Goal: Transaction & Acquisition: Download file/media

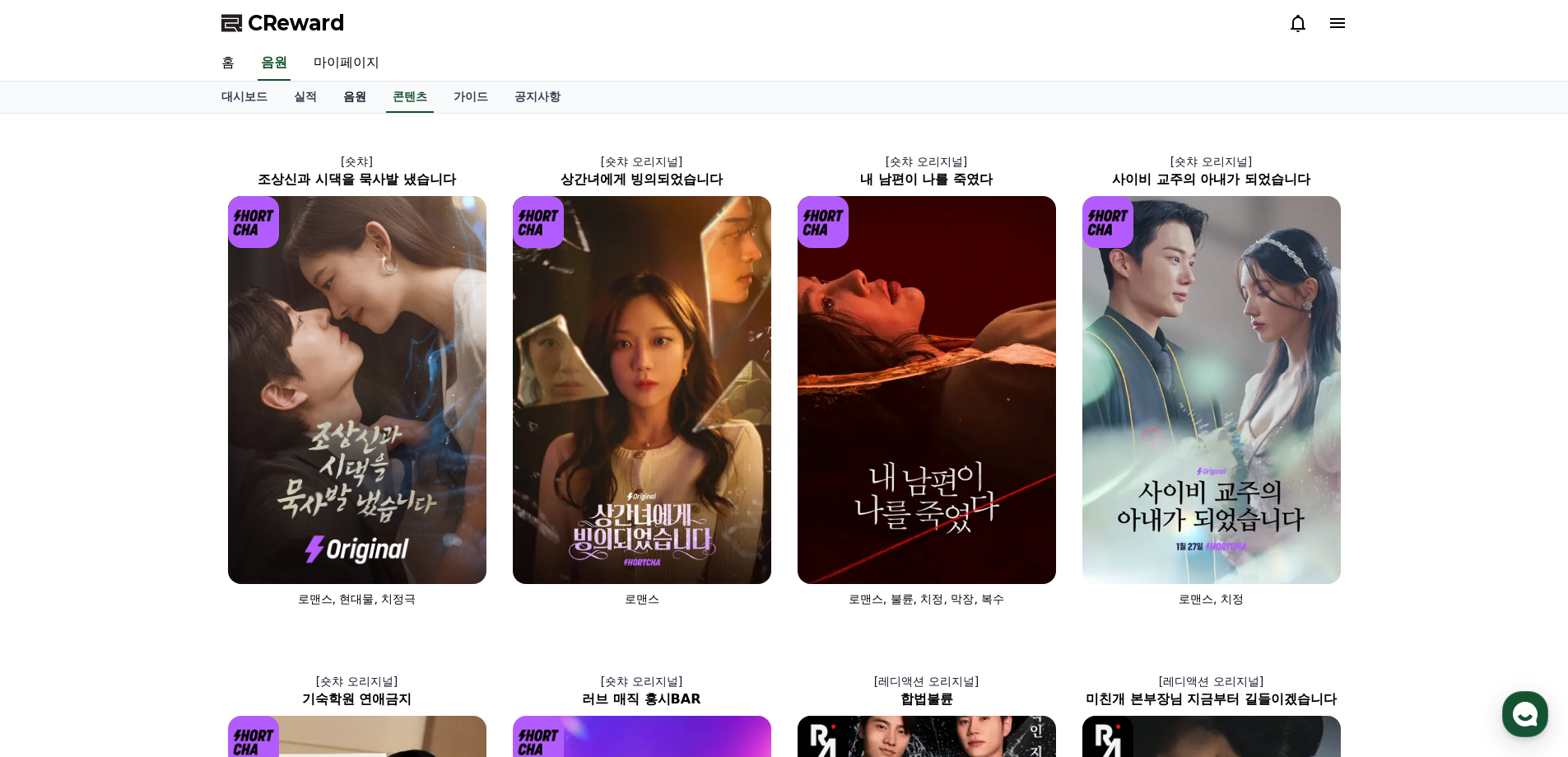
click at [357, 98] on link "음원" at bounding box center [354, 98] width 49 height 32
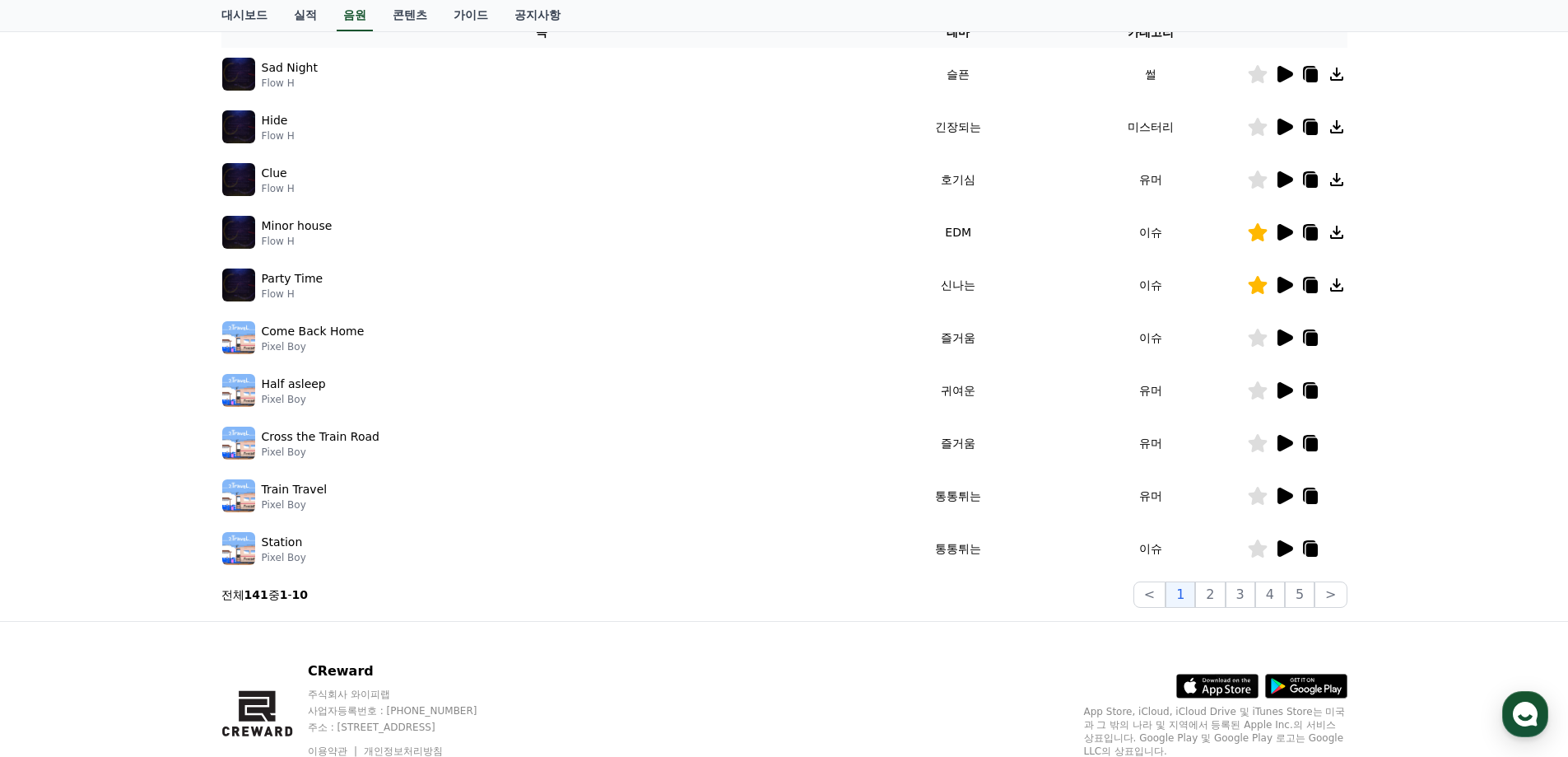
scroll to position [291, 0]
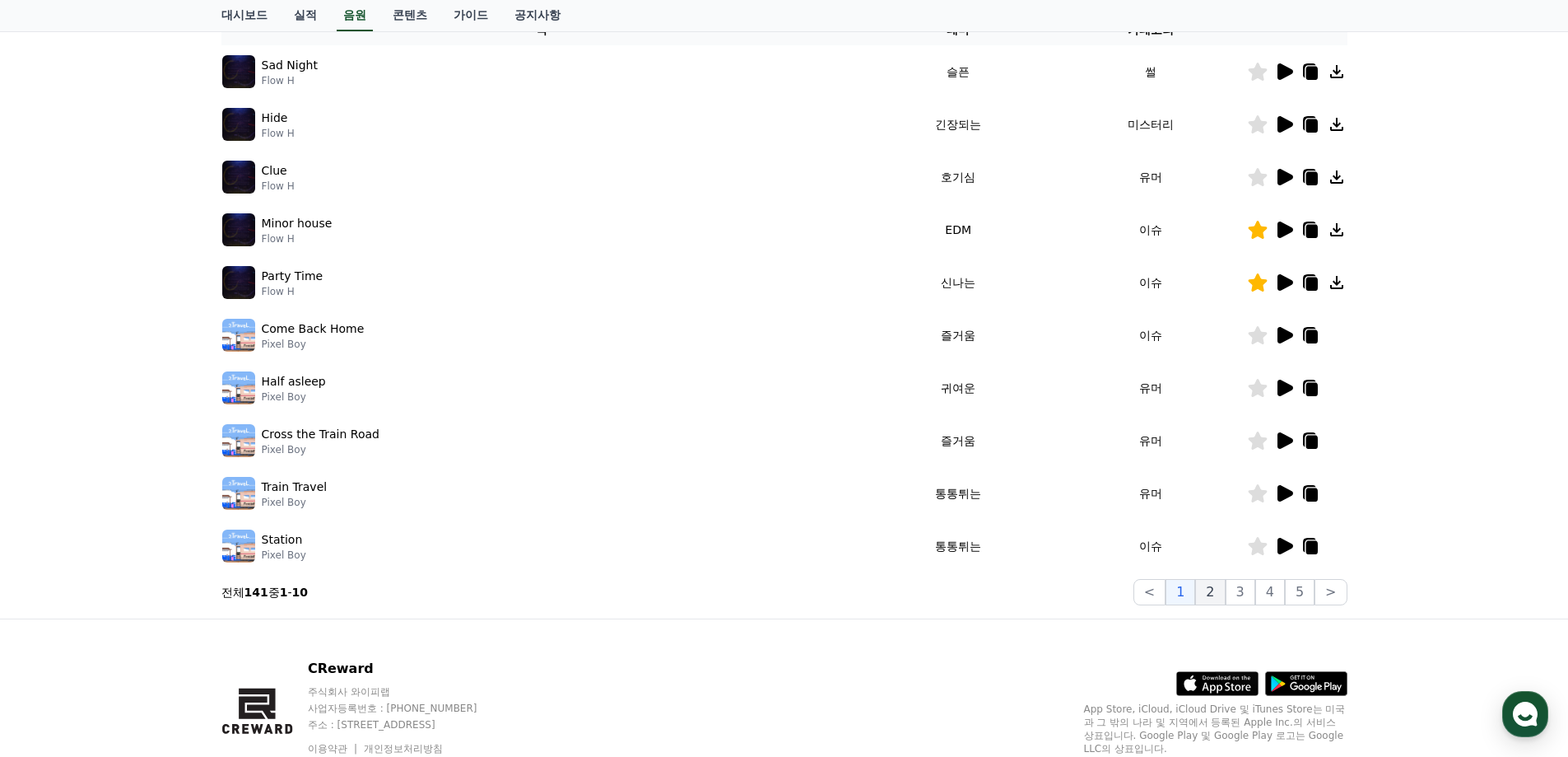
click at [1217, 590] on button "2" at bounding box center [1210, 592] width 30 height 26
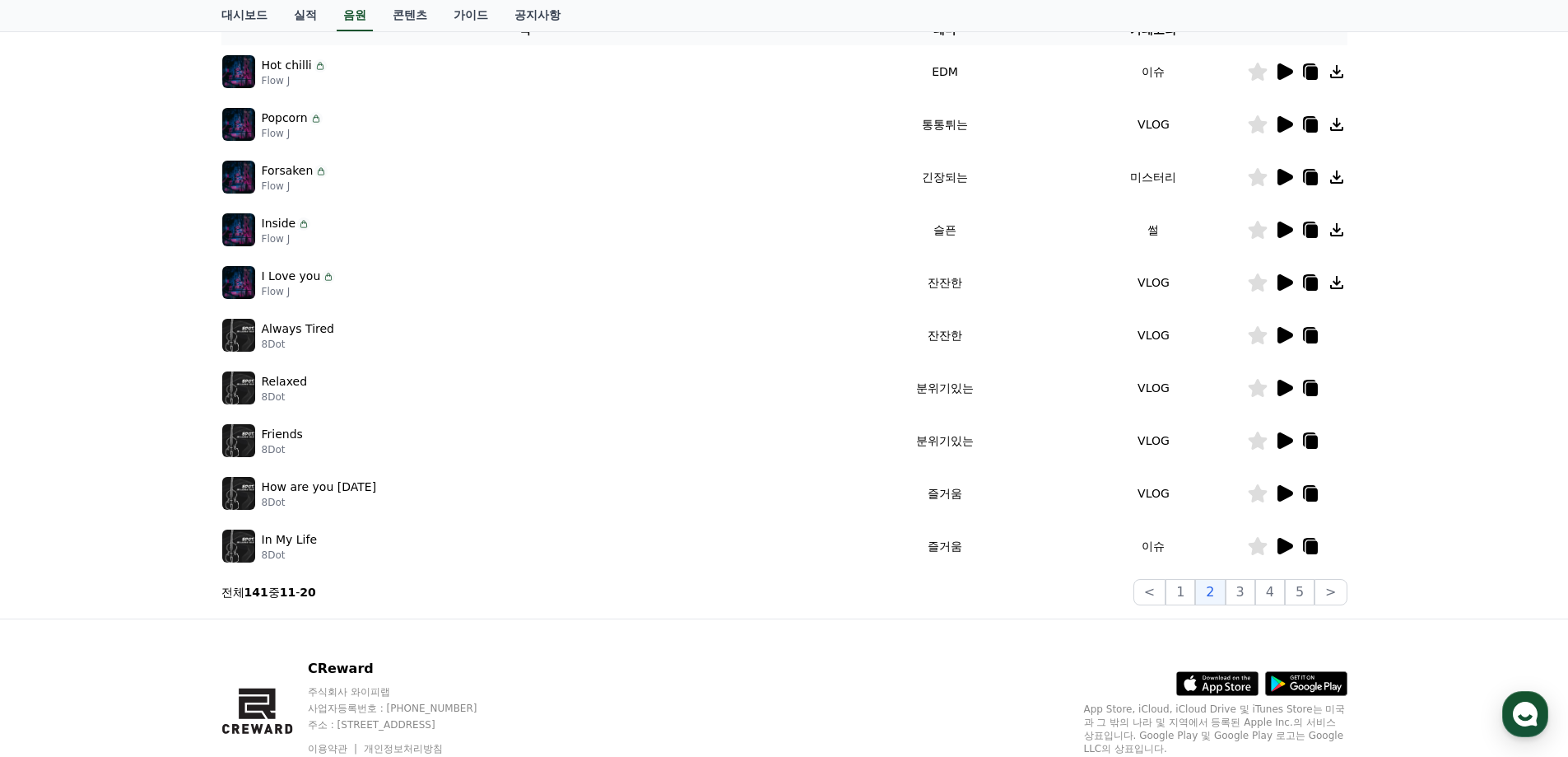
click at [918, 496] on td "즐거움" at bounding box center [945, 493] width 231 height 53
click at [248, 495] on img at bounding box center [238, 492] width 33 height 33
click at [1279, 496] on icon at bounding box center [1285, 493] width 16 height 17
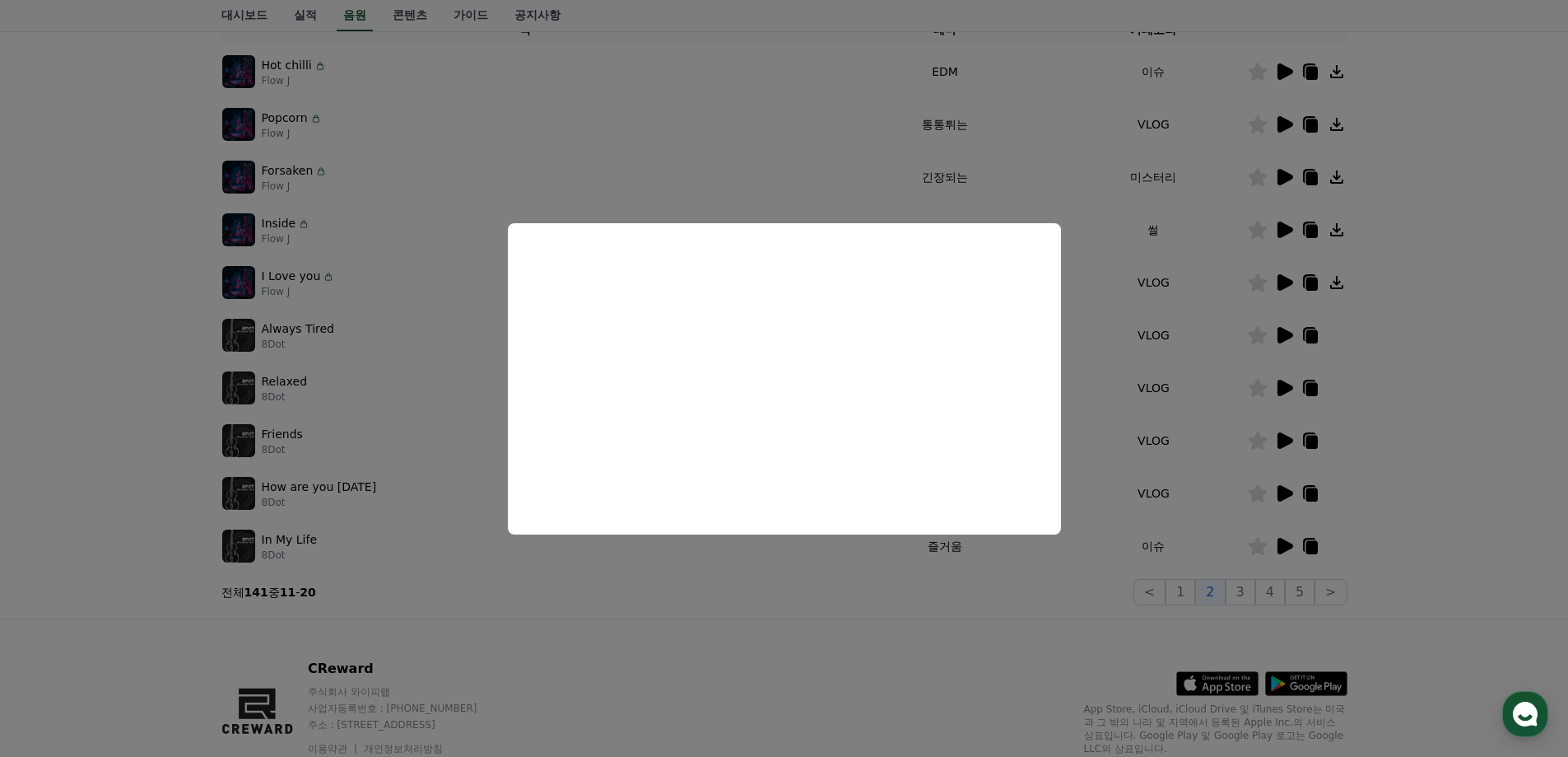
click at [1091, 429] on button "close modal" at bounding box center [784, 378] width 1568 height 757
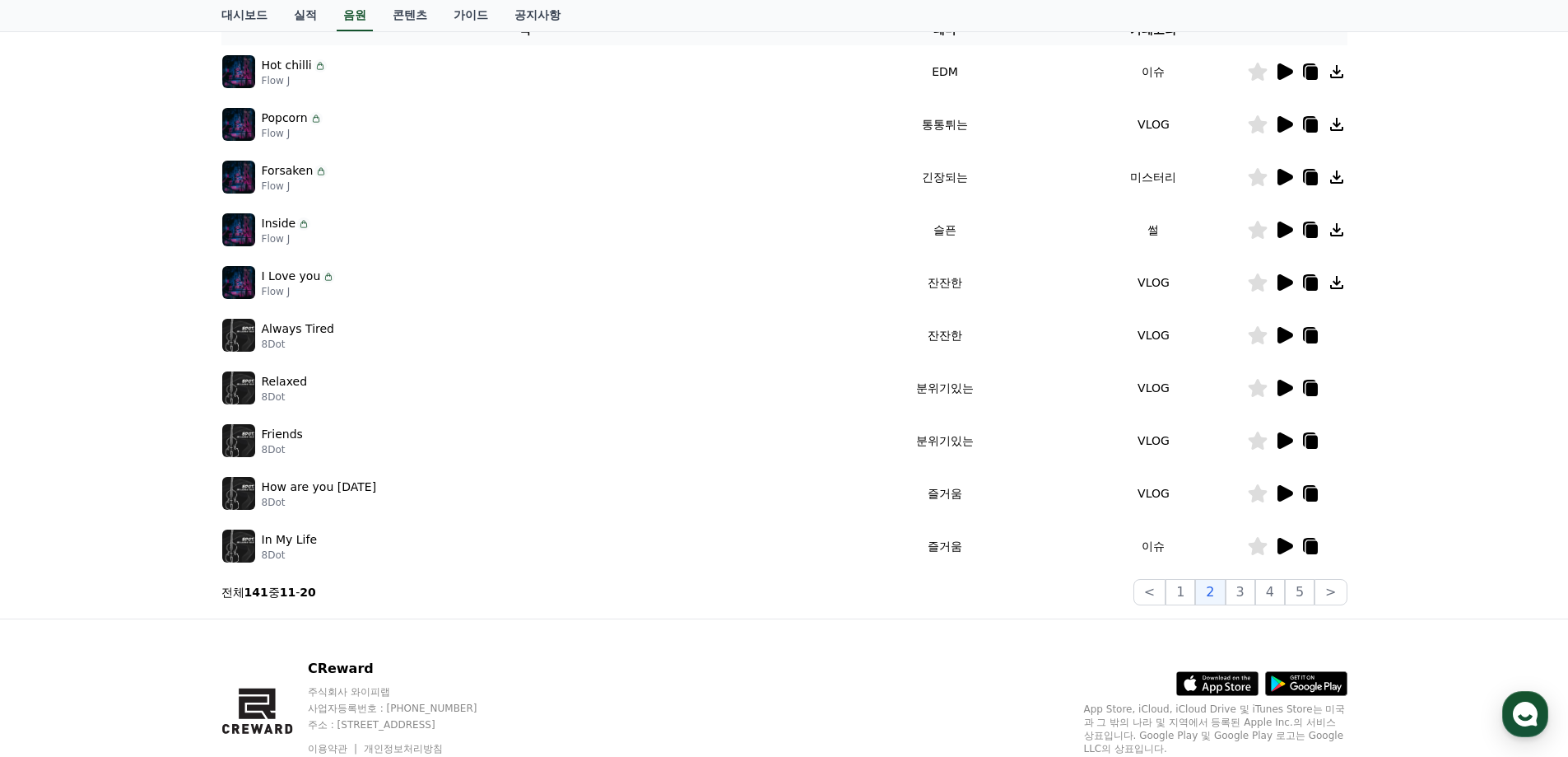
click at [1286, 549] on icon at bounding box center [1285, 545] width 16 height 17
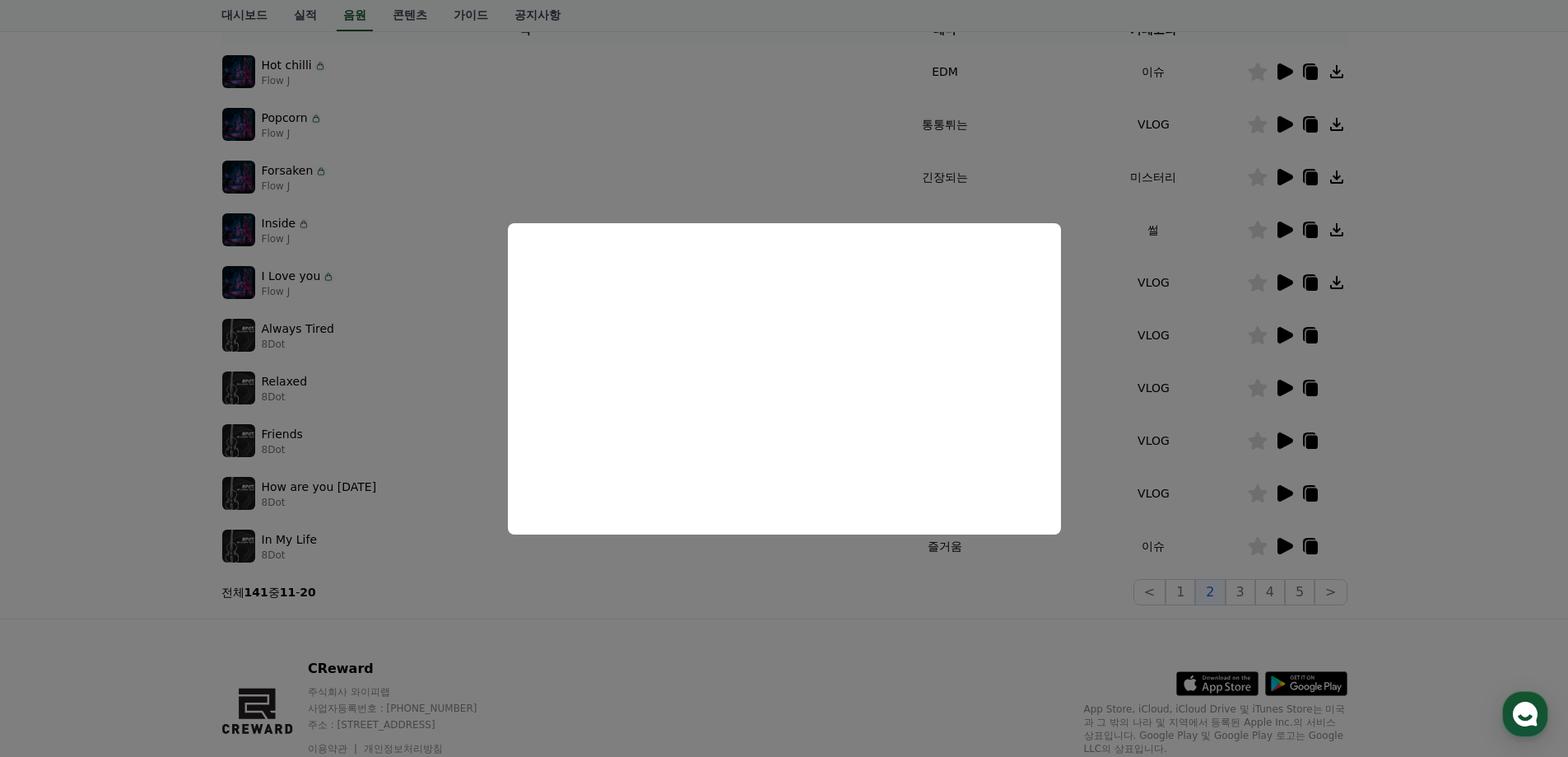
click at [1027, 623] on button "close modal" at bounding box center [784, 378] width 1568 height 757
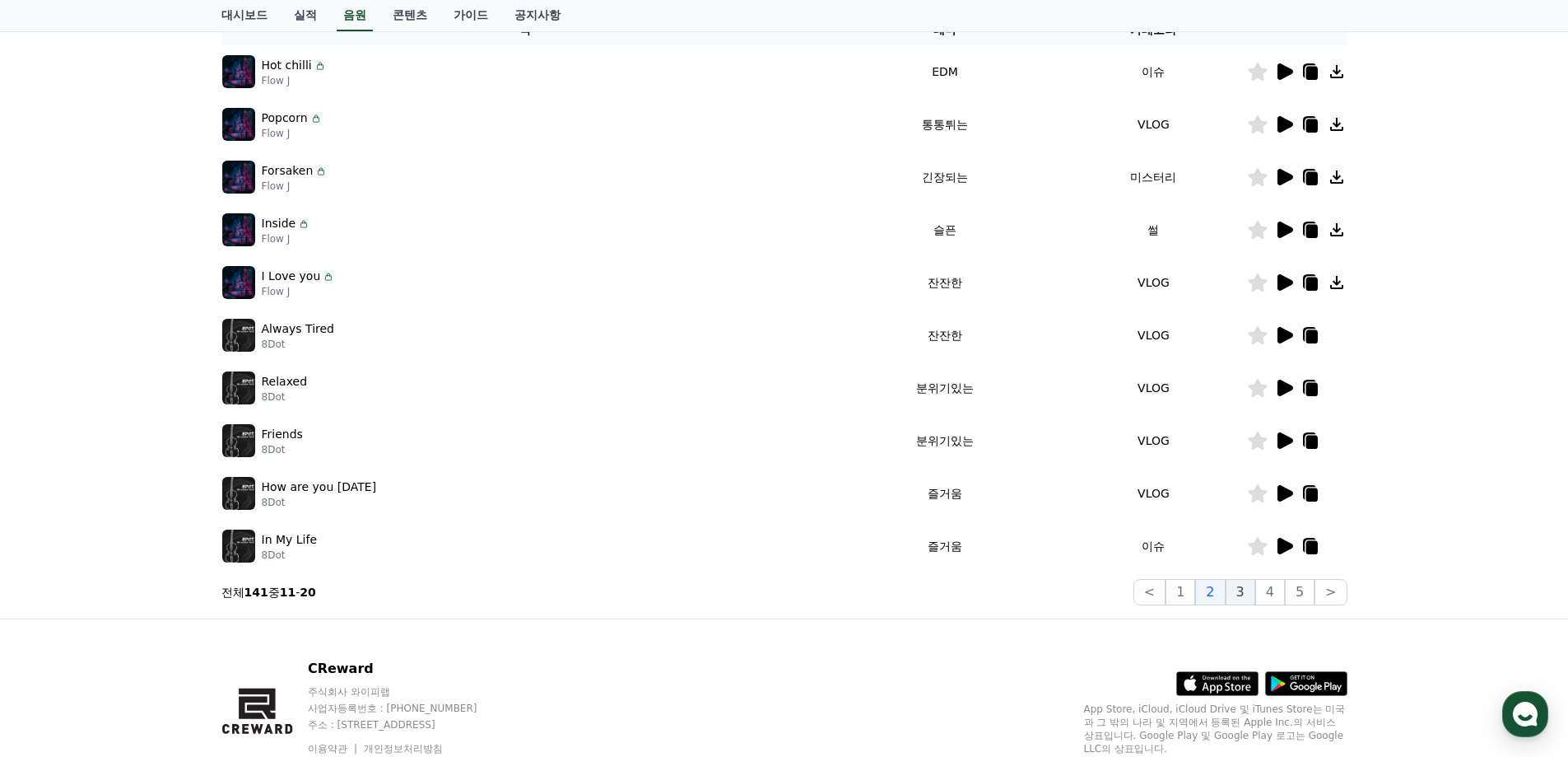
click at [1249, 586] on button "3" at bounding box center [1240, 592] width 30 height 26
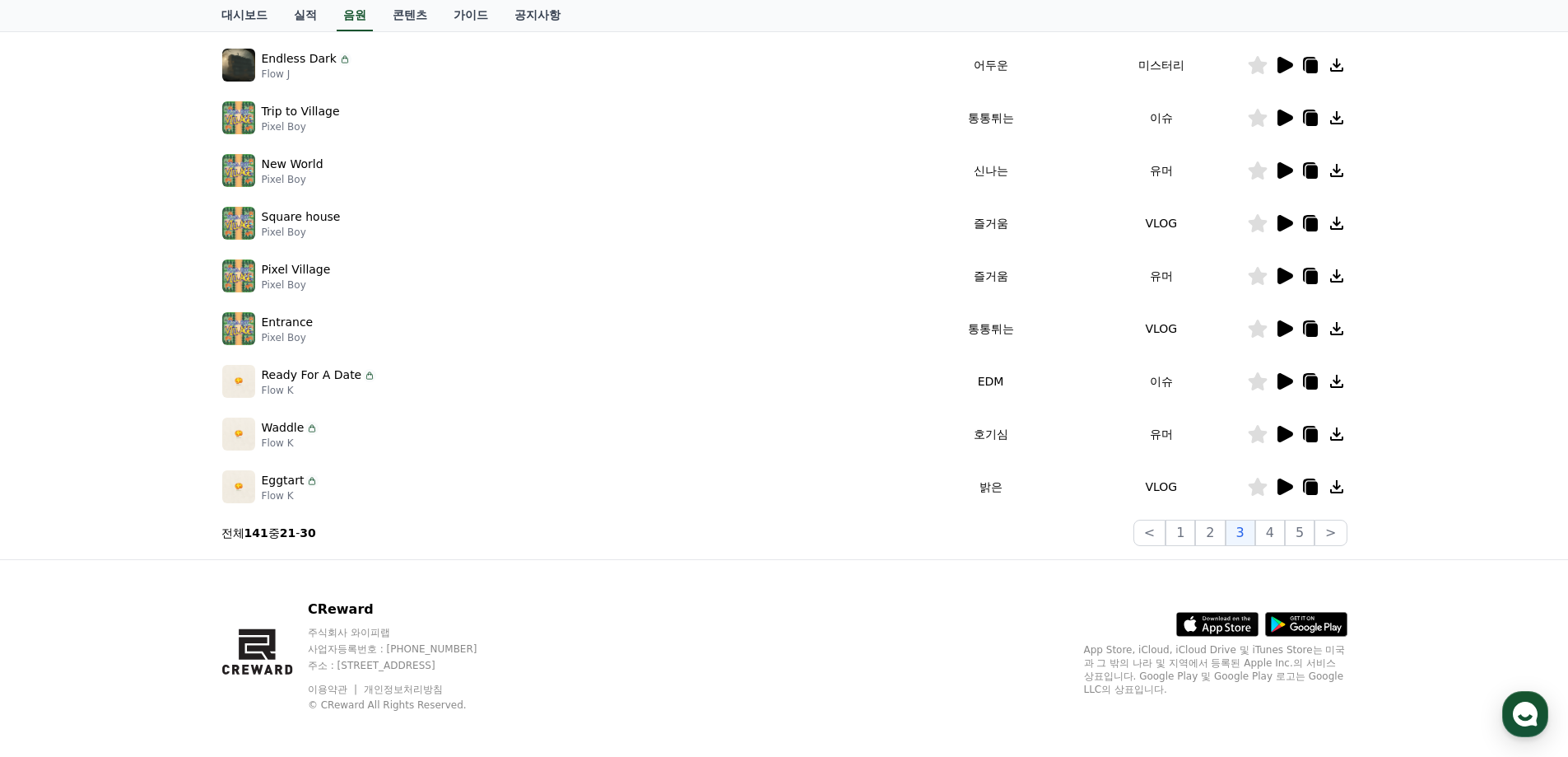
scroll to position [358, 0]
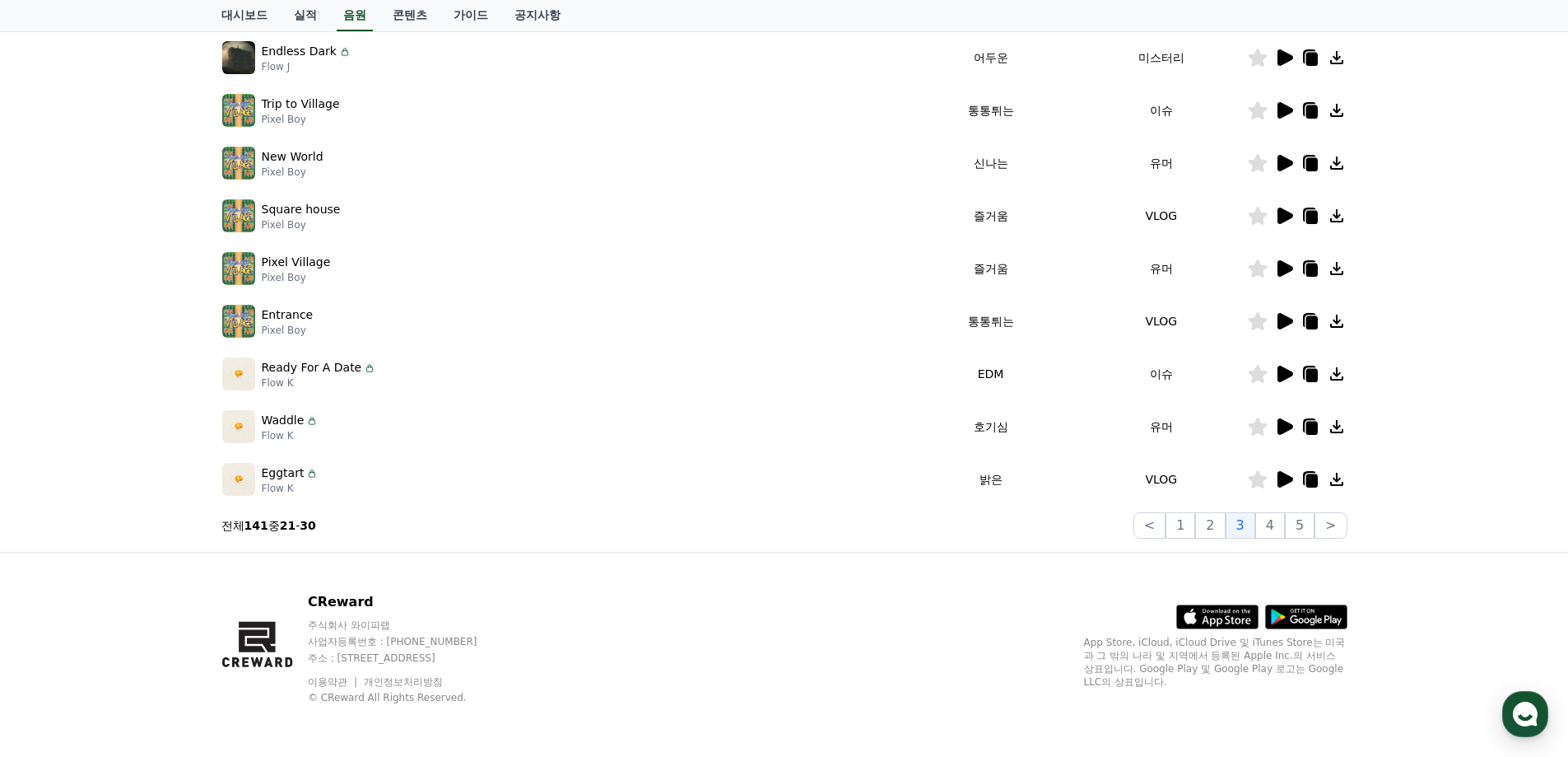
click at [1289, 374] on icon at bounding box center [1285, 374] width 16 height 17
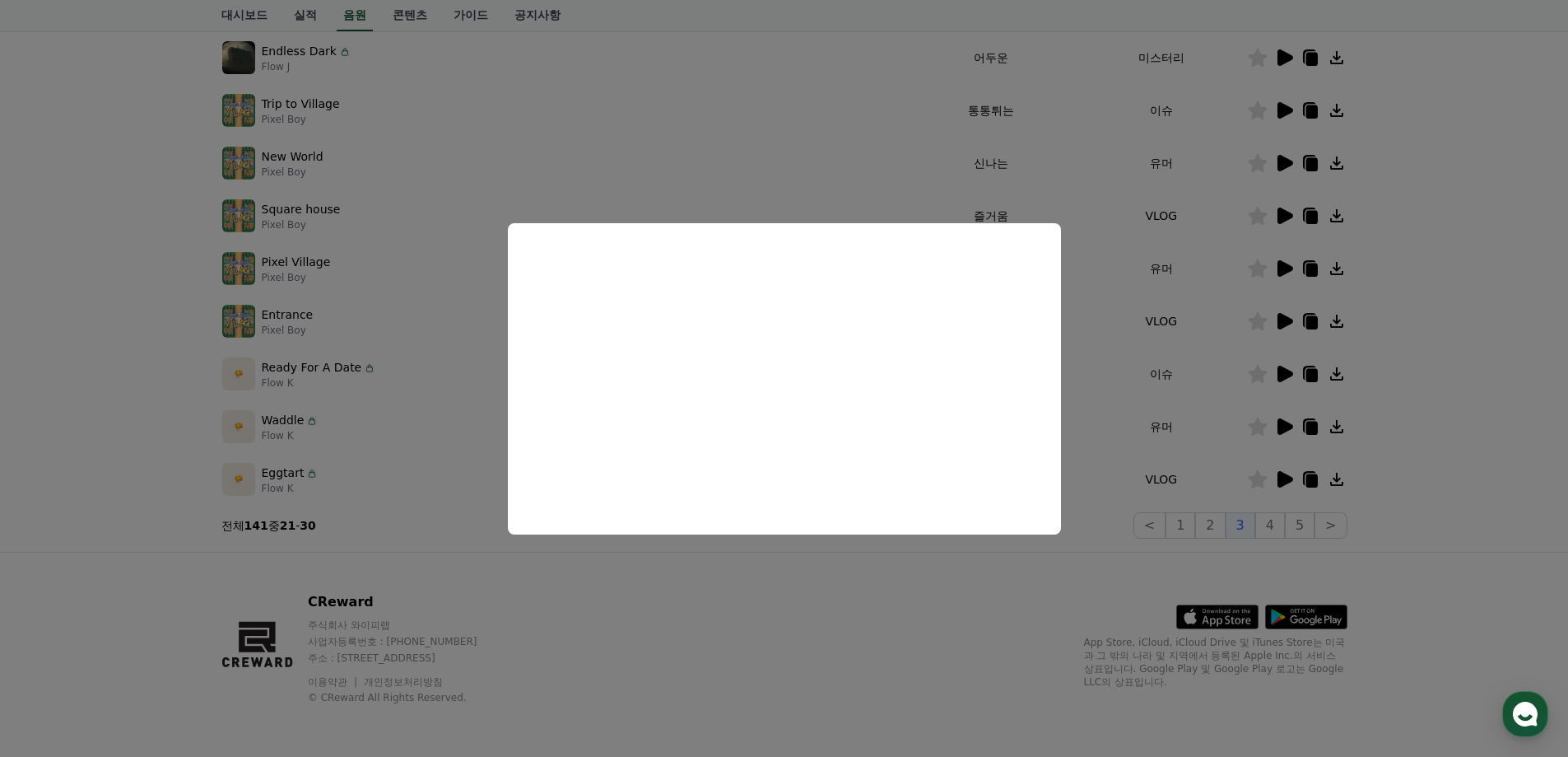
click at [1483, 373] on button "close modal" at bounding box center [784, 378] width 1568 height 757
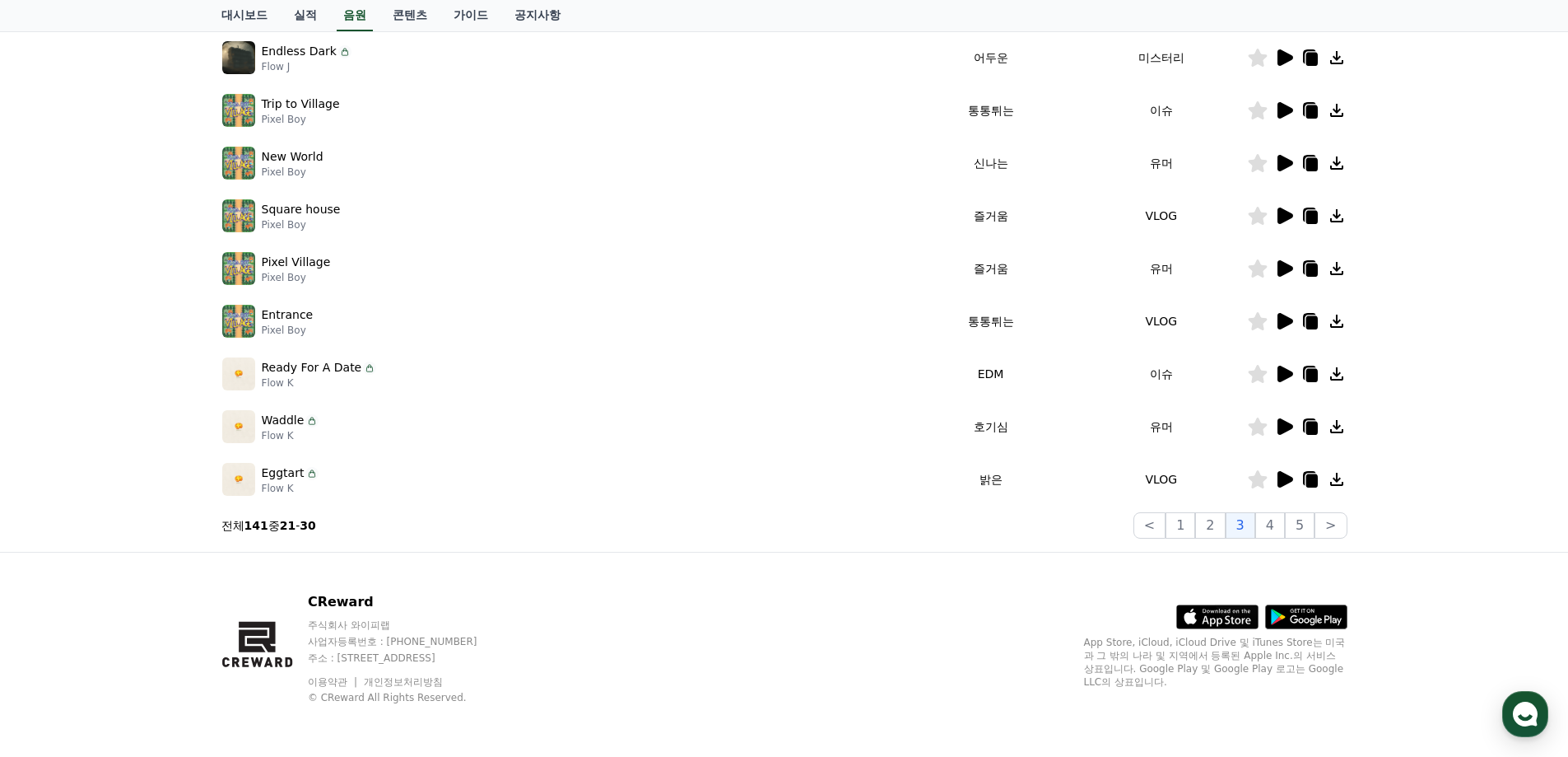
click at [1281, 268] on icon at bounding box center [1285, 268] width 16 height 17
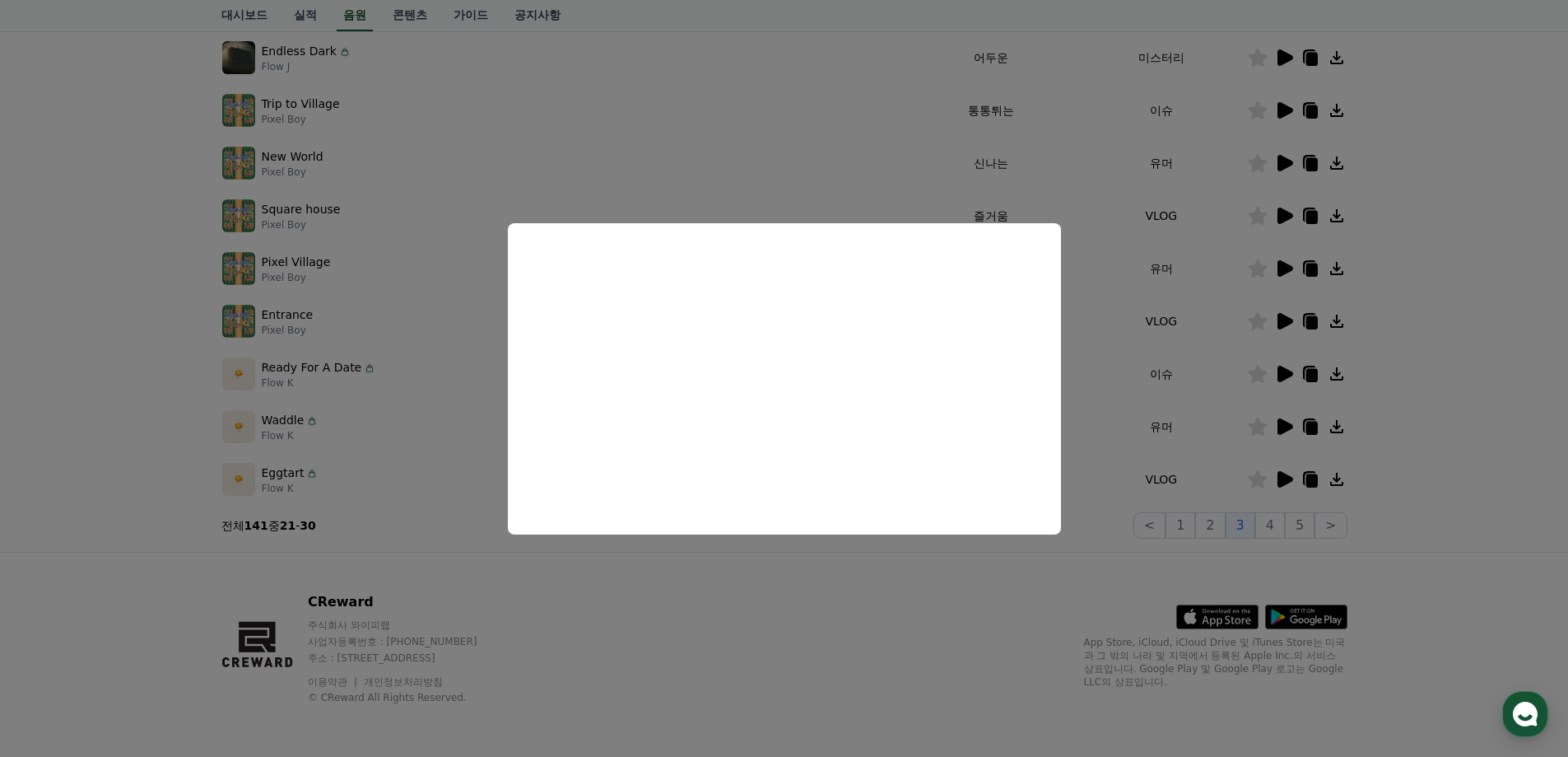
click at [1404, 380] on button "close modal" at bounding box center [784, 378] width 1568 height 757
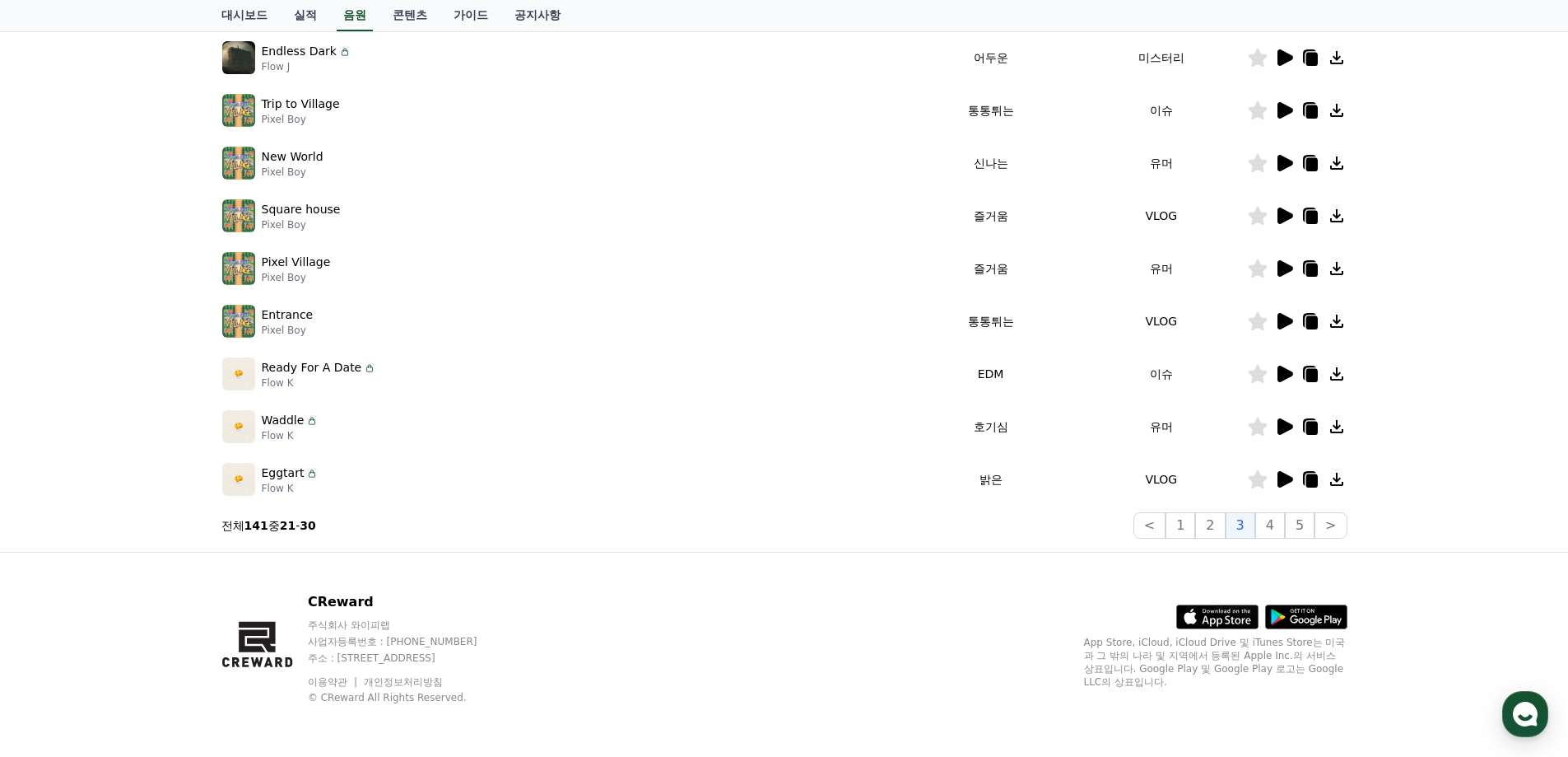
click at [1284, 120] on icon at bounding box center [1284, 110] width 19 height 19
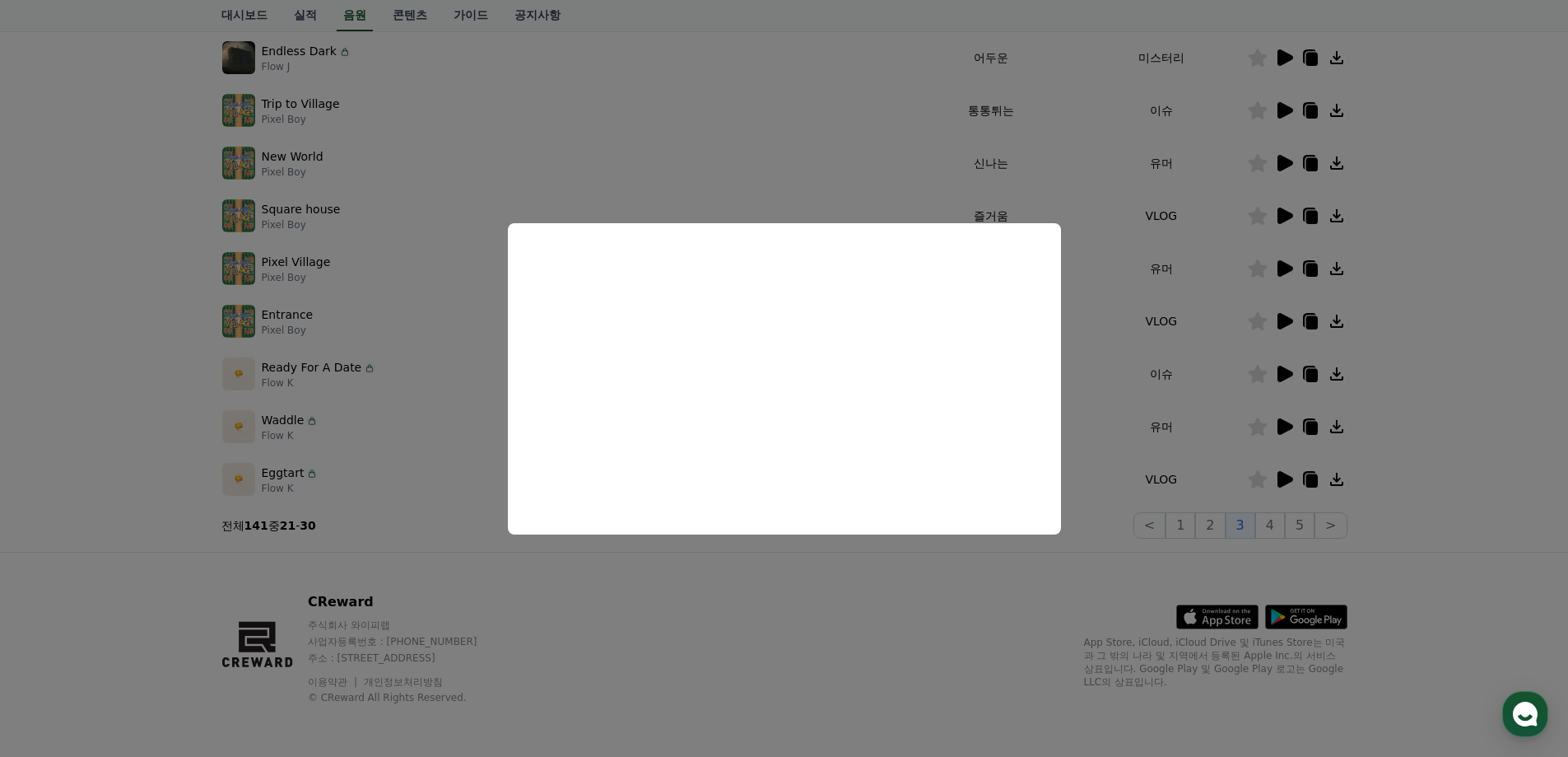
click at [1400, 418] on button "close modal" at bounding box center [784, 378] width 1568 height 757
